Goal: Transaction & Acquisition: Purchase product/service

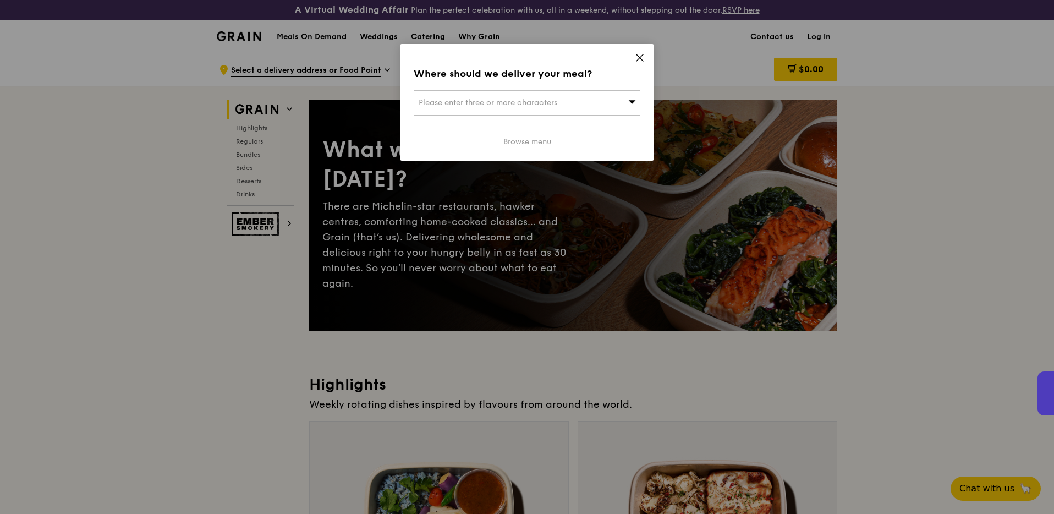
click at [530, 142] on link "Browse menu" at bounding box center [527, 141] width 48 height 11
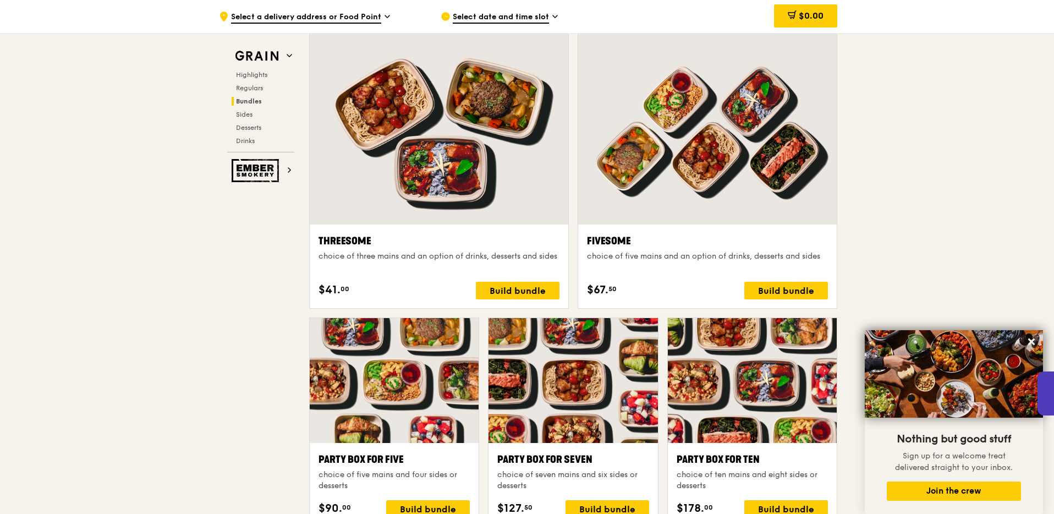
scroll to position [1948, 0]
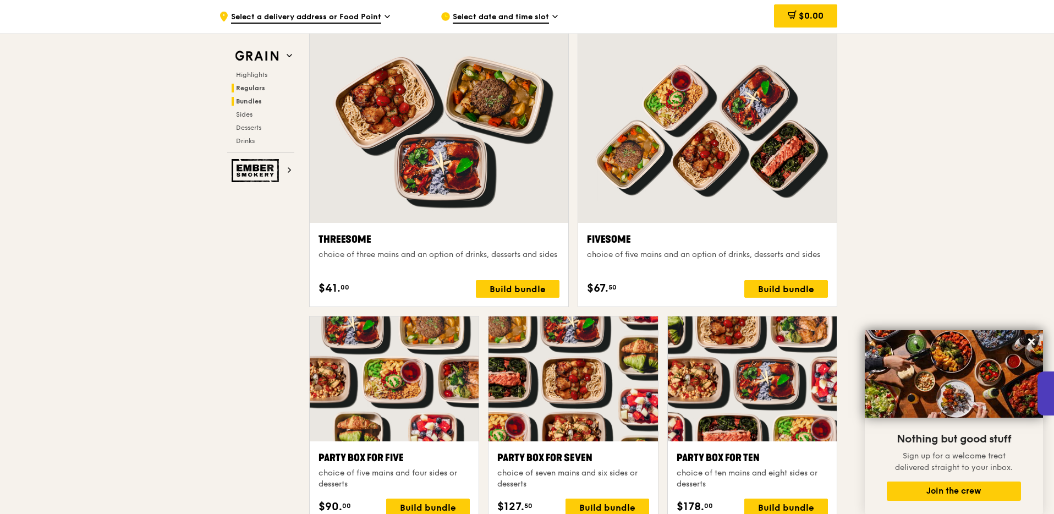
click at [255, 85] on span "Regulars" at bounding box center [250, 88] width 29 height 8
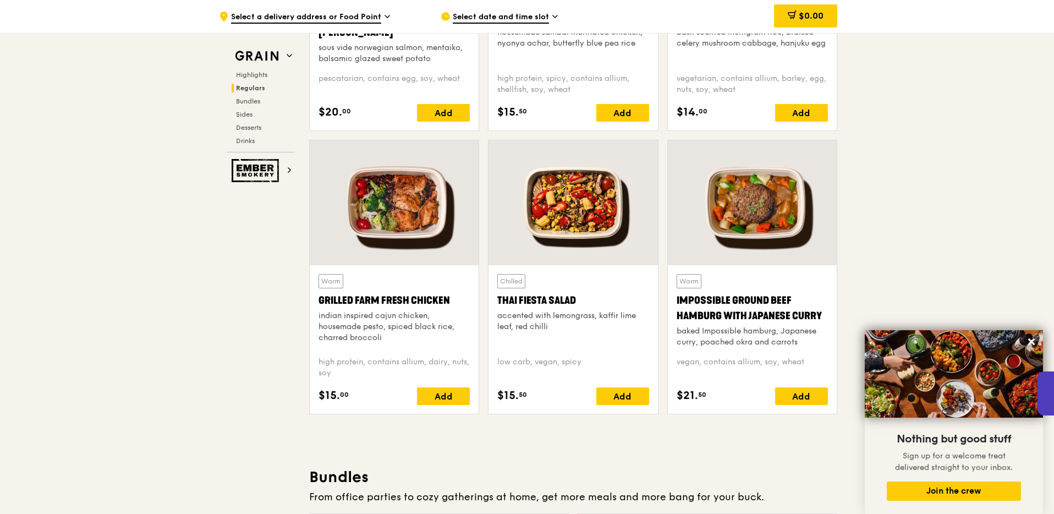
scroll to position [1210, 0]
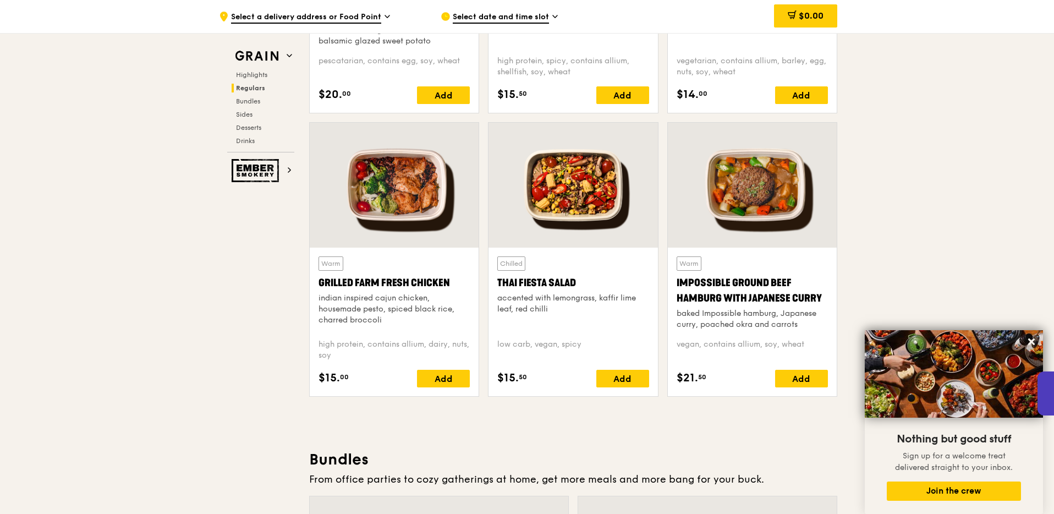
drag, startPoint x: 496, startPoint y: 284, endPoint x: 579, endPoint y: 276, distance: 83.5
click at [579, 276] on div "Chilled Thai Fiesta Salad accented with lemongrass, kaffir lime leaf, red chill…" at bounding box center [573, 322] width 169 height 149
copy div "Thai Fiesta Salad"
click at [245, 138] on span "Drinks" at bounding box center [246, 141] width 21 height 8
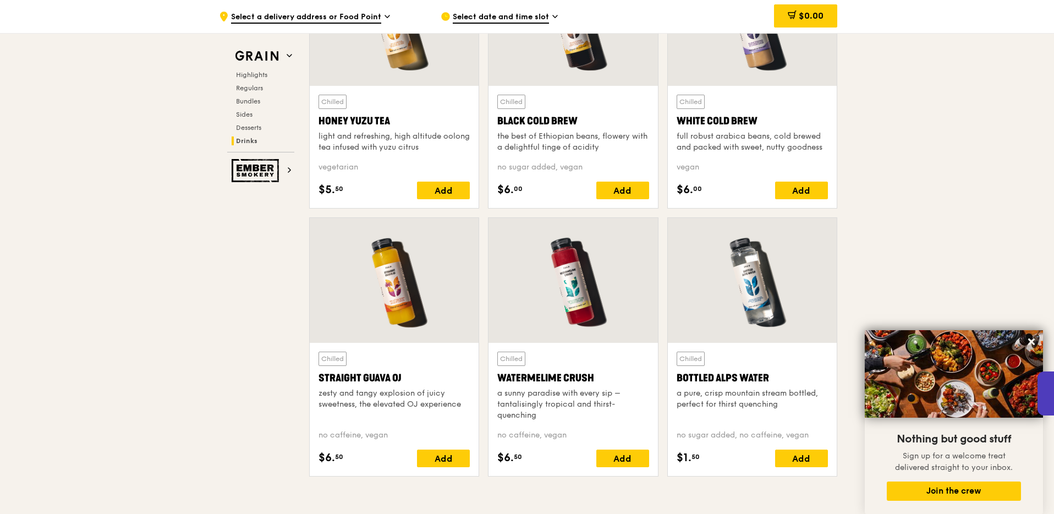
scroll to position [4281, 0]
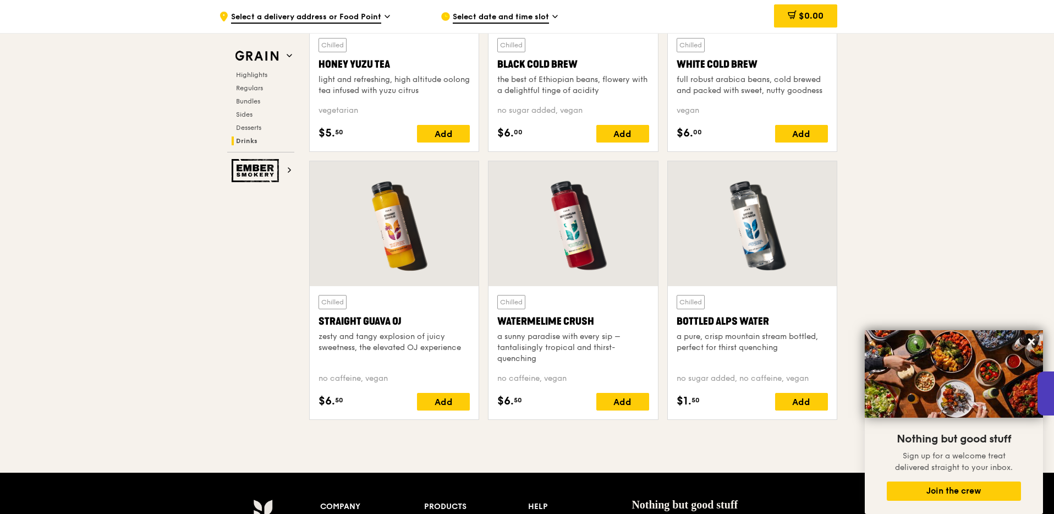
copy div "Watermelime Crush"
drag, startPoint x: 497, startPoint y: 321, endPoint x: 592, endPoint y: 315, distance: 95.4
click at [592, 315] on div "Chilled Watermelime Crush a sunny paradise with every sip – tantalisingly tropi…" at bounding box center [573, 352] width 169 height 133
